Goal: Find specific page/section: Find specific page/section

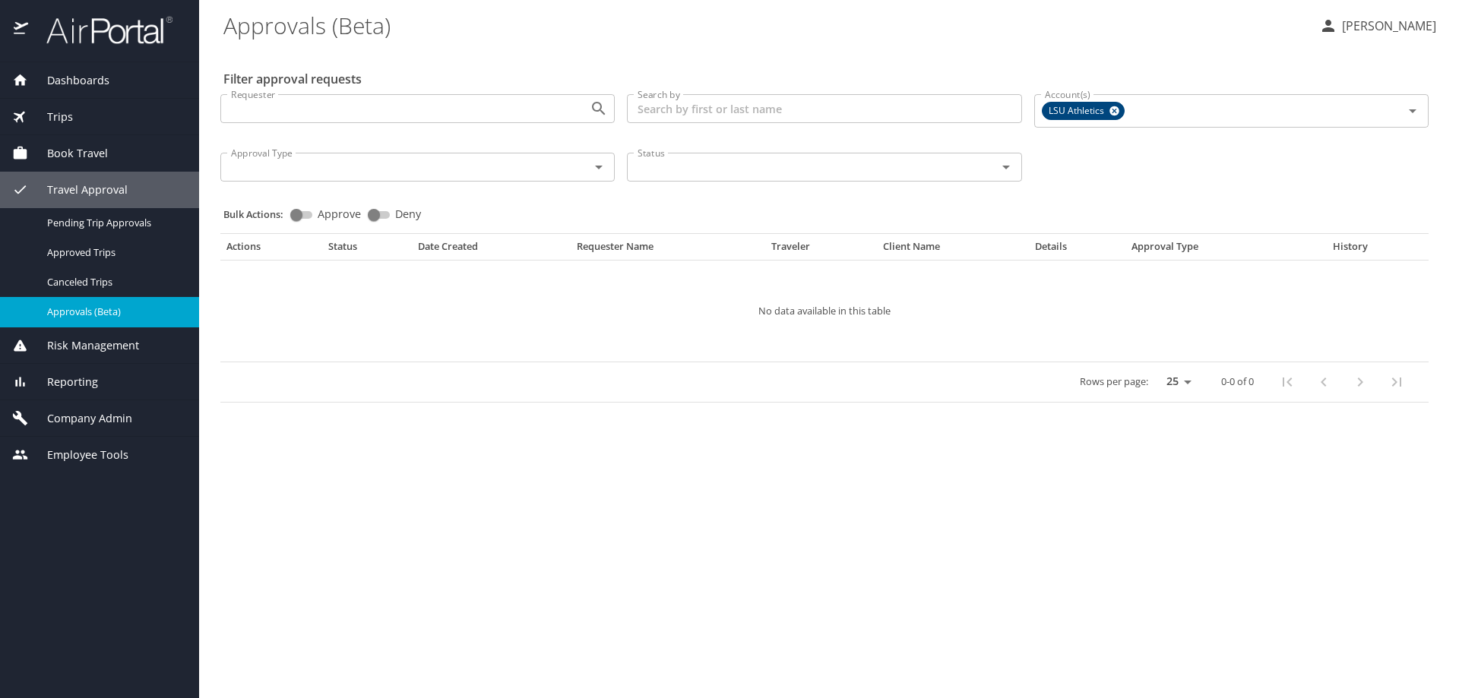
click at [112, 416] on span "Company Admin" at bounding box center [80, 418] width 104 height 17
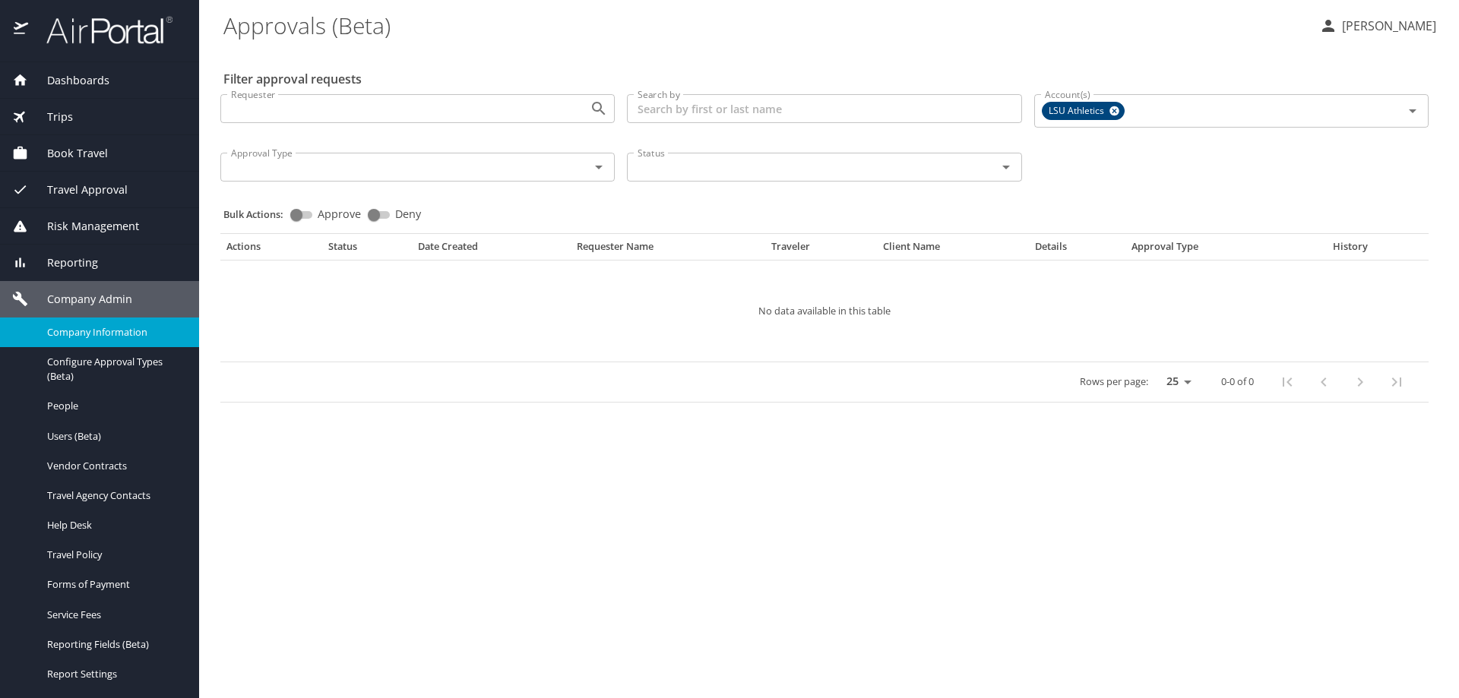
click at [97, 331] on span "Company Information" at bounding box center [114, 332] width 134 height 14
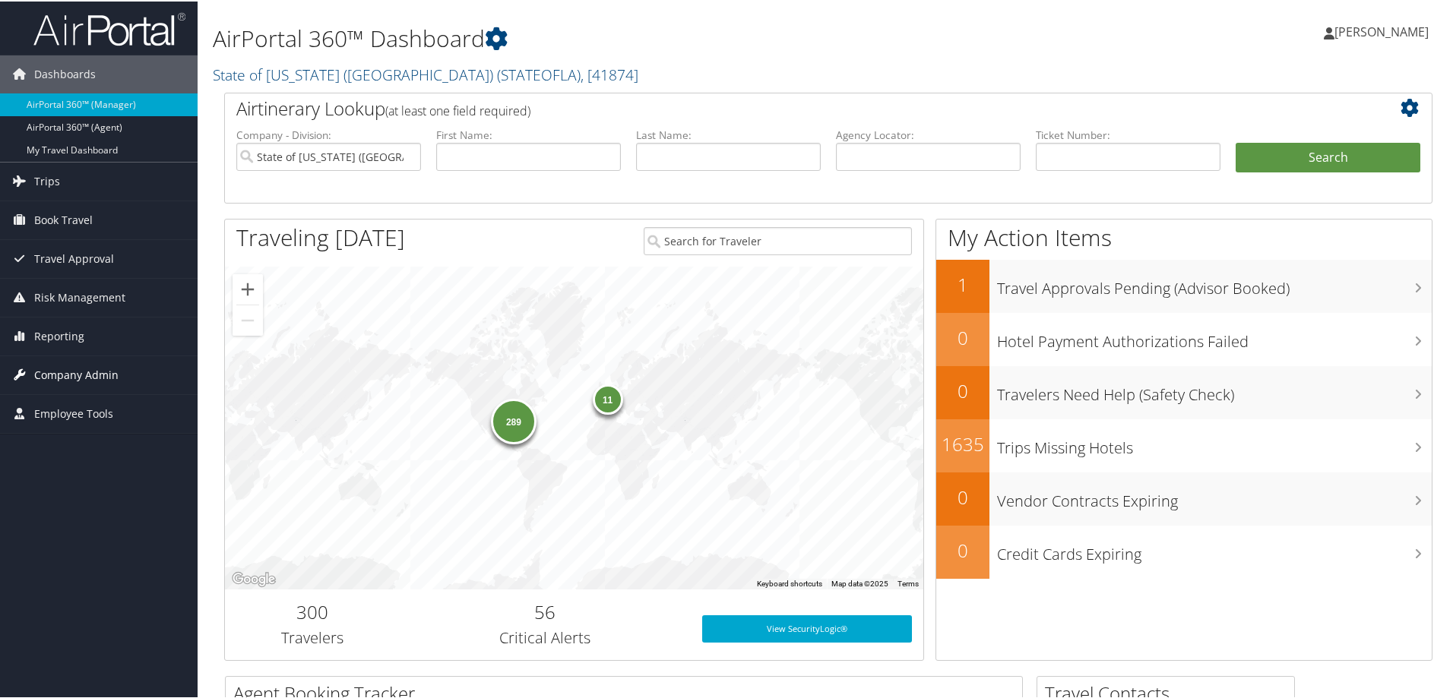
click at [89, 379] on span "Company Admin" at bounding box center [76, 374] width 84 height 38
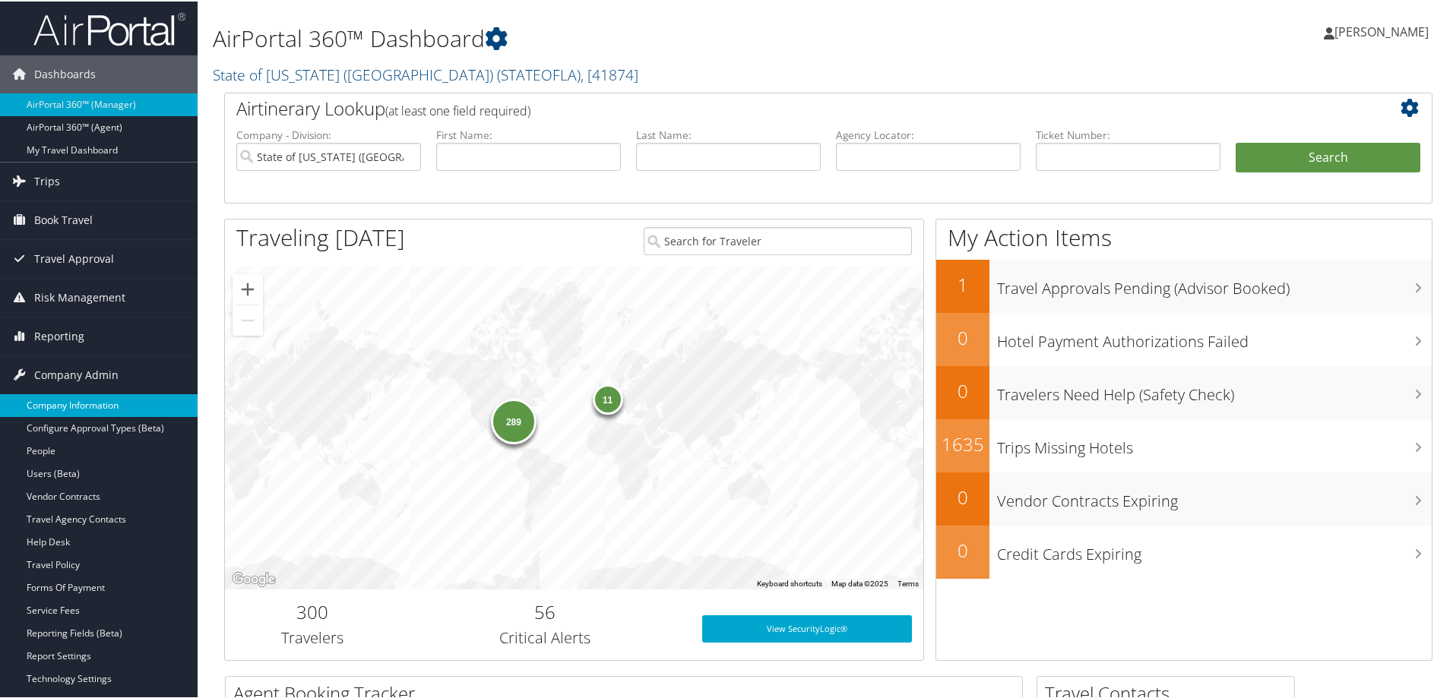
click at [84, 401] on link "Company Information" at bounding box center [99, 404] width 198 height 23
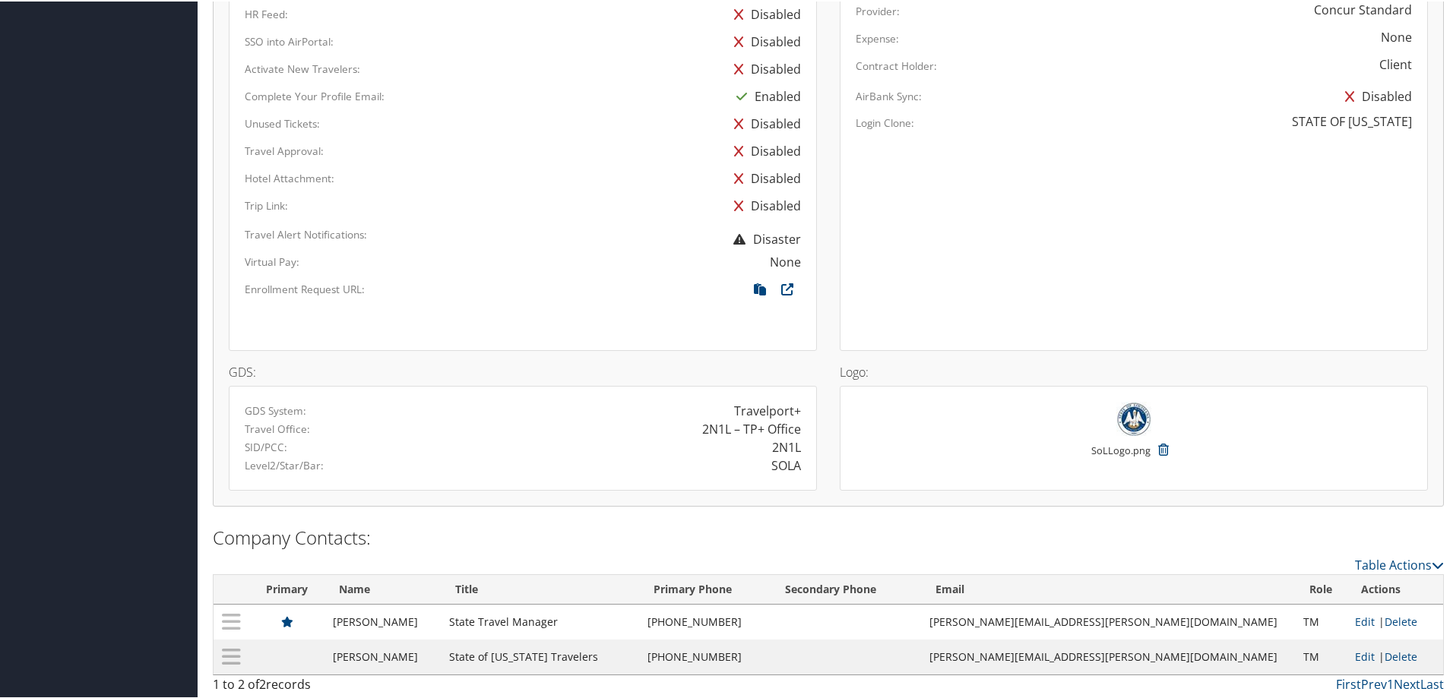
scroll to position [945, 0]
click at [755, 287] on icon at bounding box center [759, 290] width 27 height 20
